Goal: Task Accomplishment & Management: Use online tool/utility

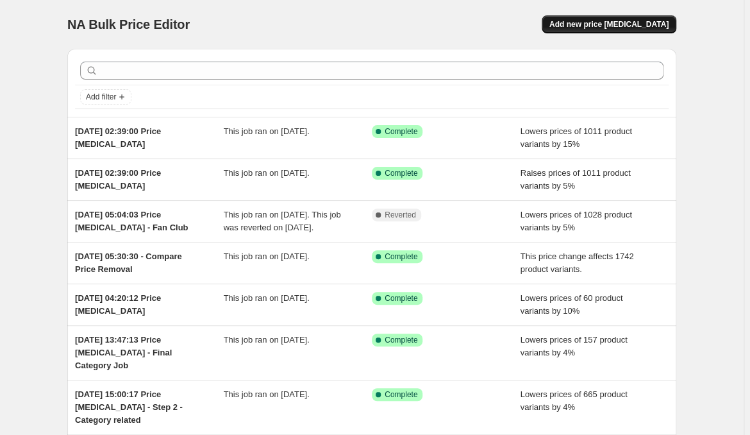
click at [645, 22] on span "Add new price [MEDICAL_DATA]" at bounding box center [608, 24] width 119 height 10
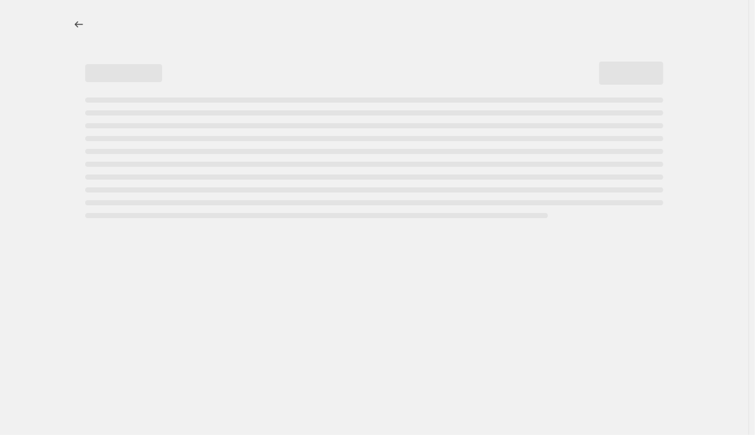
select select "percentage"
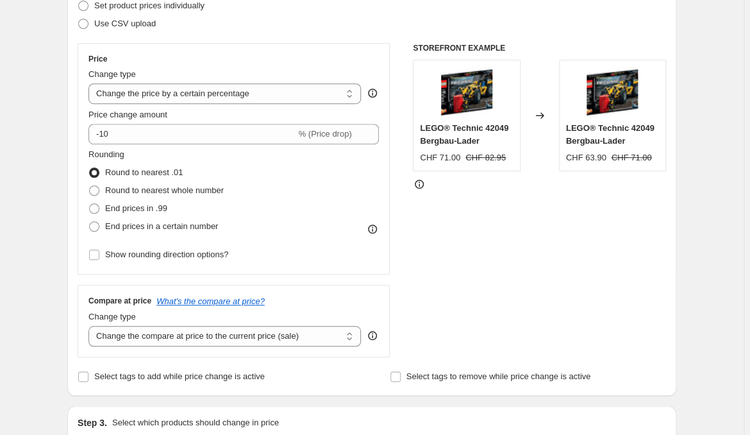
scroll to position [194, 0]
click at [88, 83] on select "Change the price to a certain amount Change the price by a certain amount Chang…" at bounding box center [224, 93] width 272 height 21
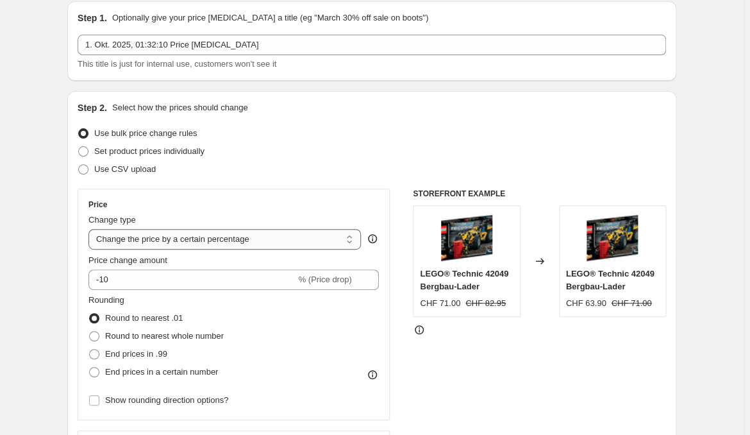
scroll to position [0, 0]
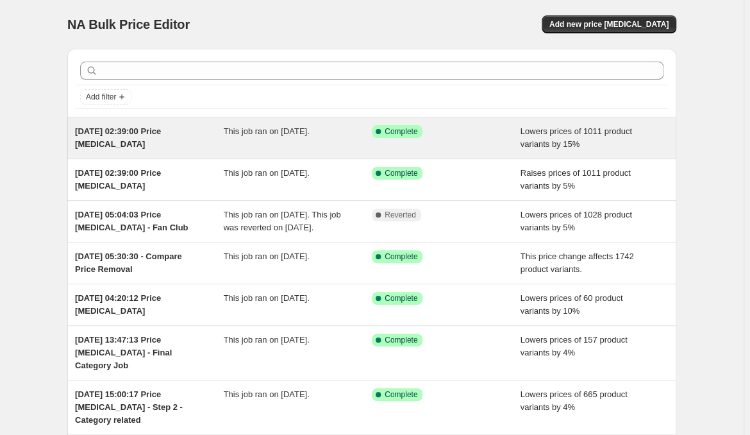
click at [488, 138] on div "Success Complete Complete" at bounding box center [446, 138] width 149 height 26
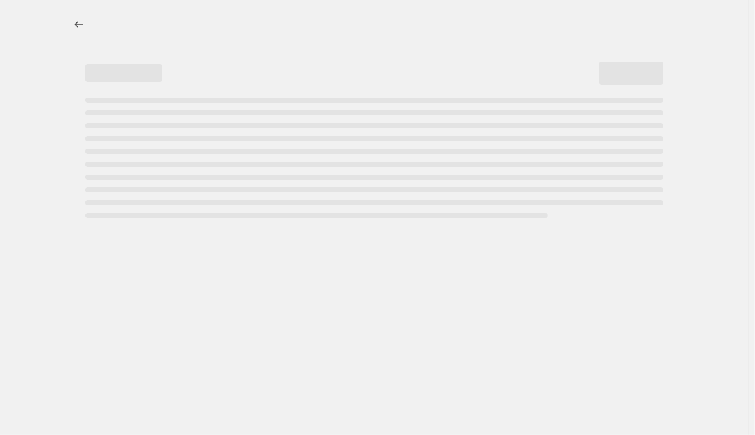
select select "percentage"
select select "product_status"
select select "not_equal"
select select "archived"
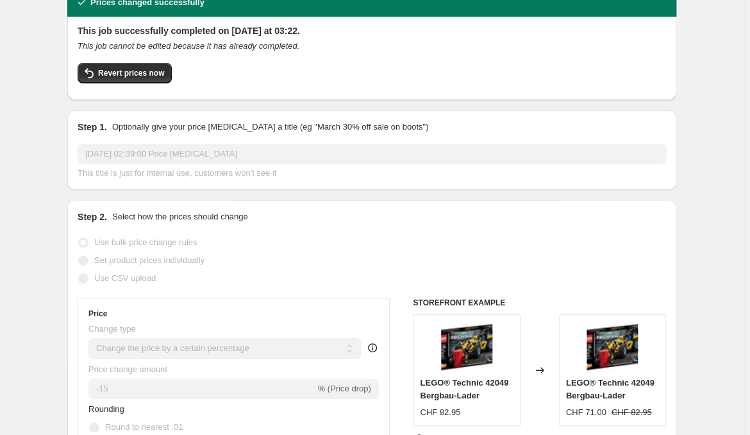
scroll to position [64, 0]
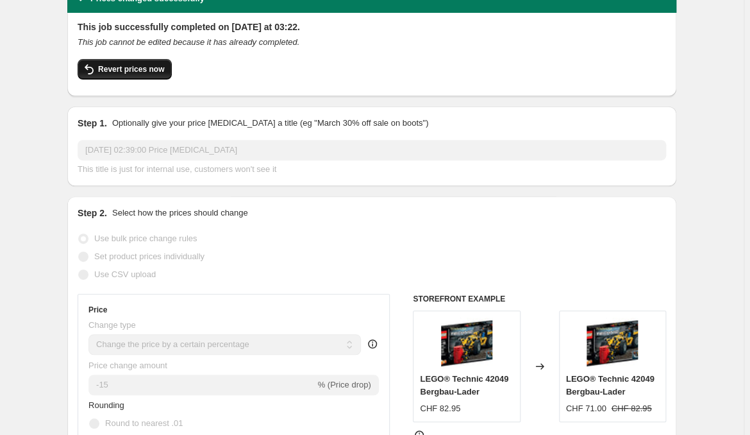
click at [160, 64] on span "Revert prices now" at bounding box center [131, 69] width 66 height 10
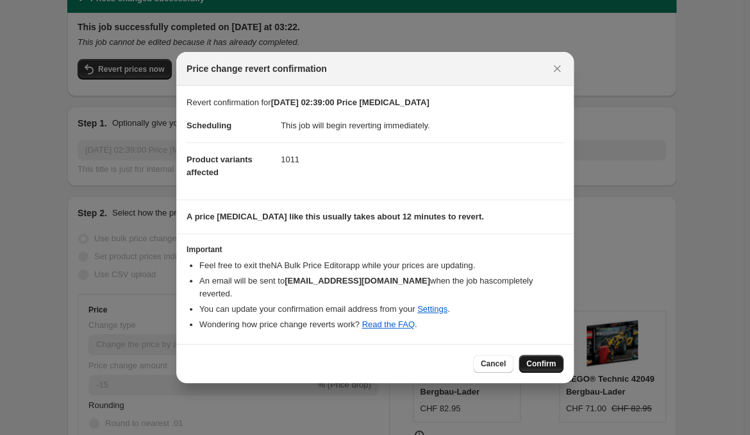
click at [527, 358] on span "Confirm" at bounding box center [540, 363] width 29 height 10
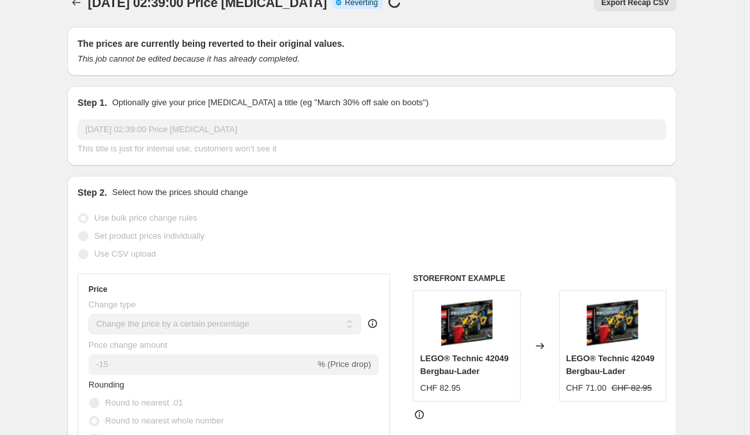
scroll to position [0, 0]
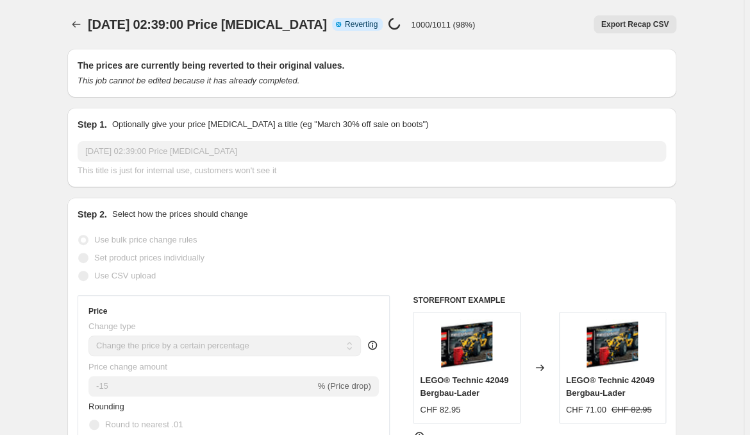
select select "percentage"
select select "product_status"
select select "not_equal"
select select "archived"
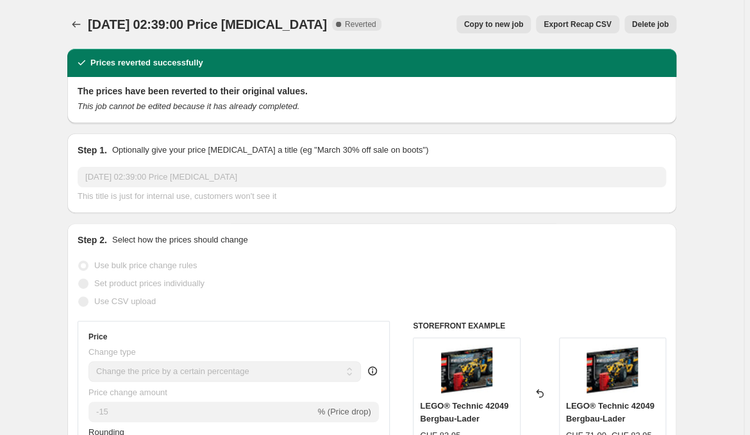
click at [489, 16] on button "Copy to new job" at bounding box center [493, 24] width 75 height 18
select select "percentage"
select select "product_status"
select select "not_equal"
select select "archived"
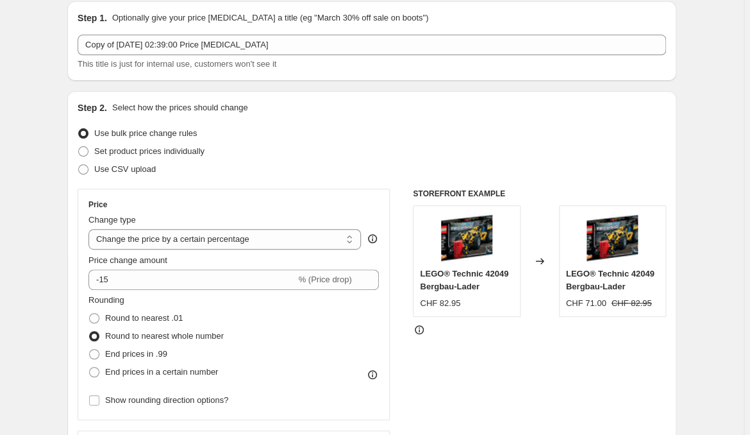
scroll to position [194, 0]
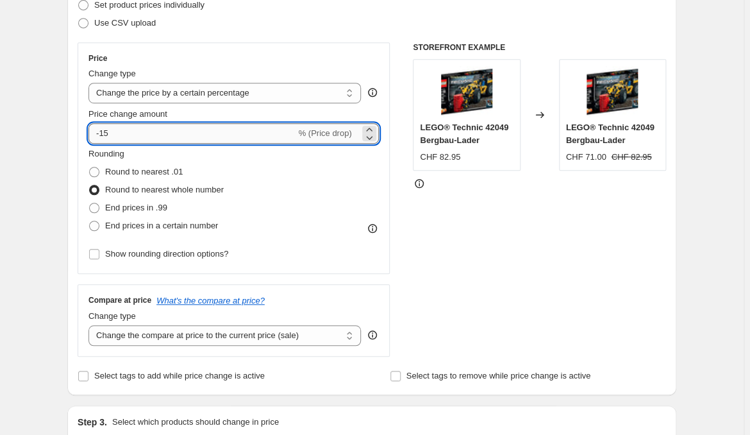
click at [169, 123] on input "-15" at bounding box center [191, 133] width 207 height 21
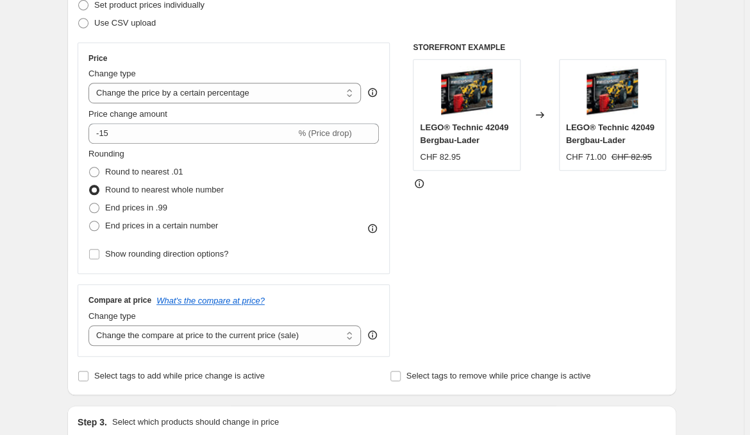
drag, startPoint x: 181, startPoint y: 104, endPoint x: 60, endPoint y: 116, distance: 122.4
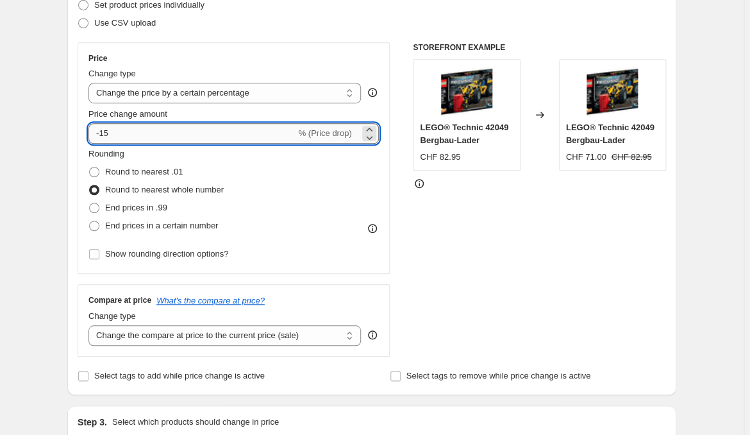
click at [172, 123] on input "-15" at bounding box center [191, 133] width 207 height 21
type input "-1"
type input "-10"
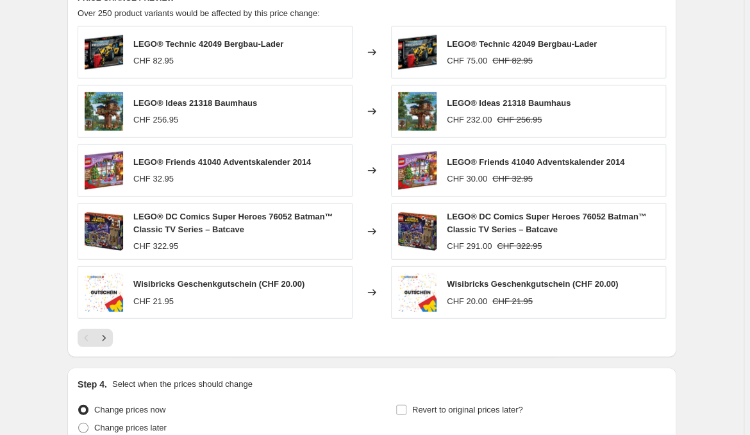
scroll to position [903, 0]
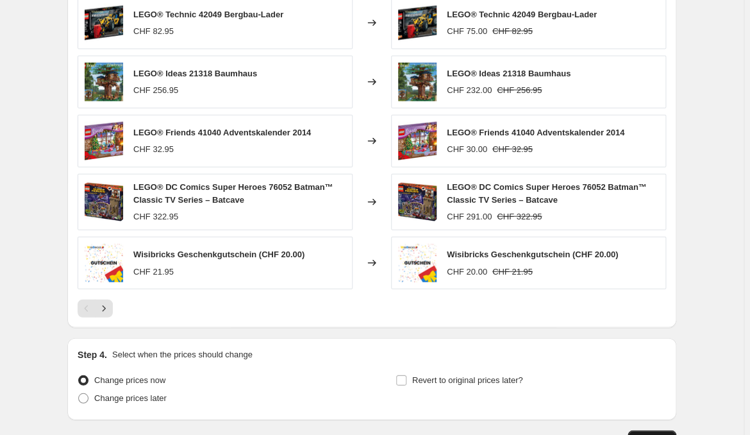
click at [637, 434] on span "Continue" at bounding box center [651, 439] width 33 height 10
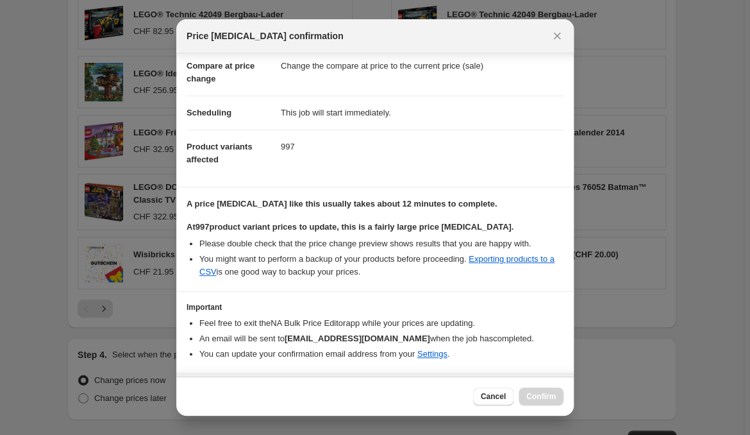
scroll to position [67, 0]
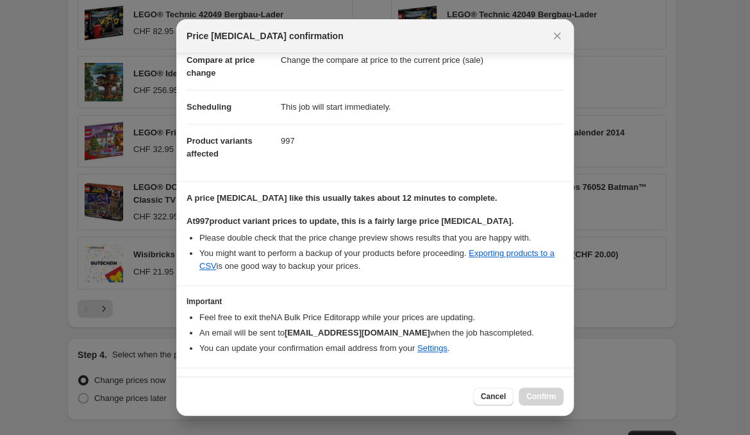
click at [225, 382] on b "I understand that this price [MEDICAL_DATA] will affect 997 product variants" at bounding box center [354, 387] width 303 height 10
click at [197, 382] on input "I understand that this price [MEDICAL_DATA] will affect 997 product variants" at bounding box center [192, 387] width 10 height 10
checkbox input "true"
click at [532, 397] on span "Confirm" at bounding box center [540, 396] width 29 height 10
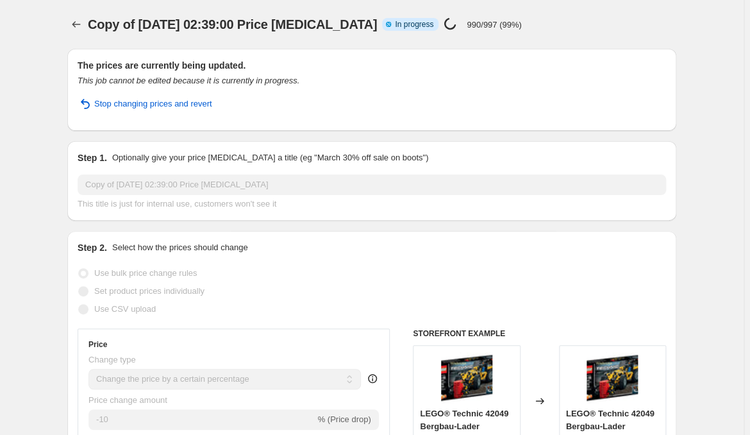
select select "percentage"
select select "product_status"
select select "not_equal"
select select "archived"
